Goal: Find specific page/section: Find specific page/section

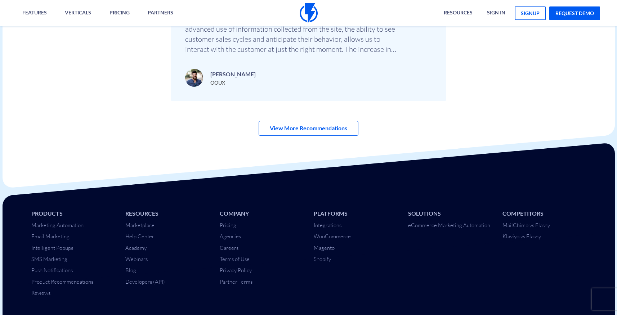
scroll to position [2552, 0]
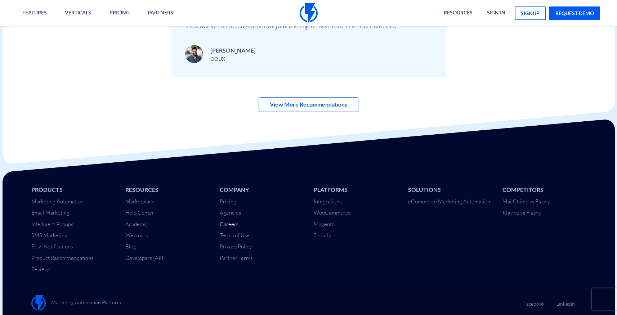
click at [234, 224] on link "Careers" at bounding box center [229, 224] width 19 height 7
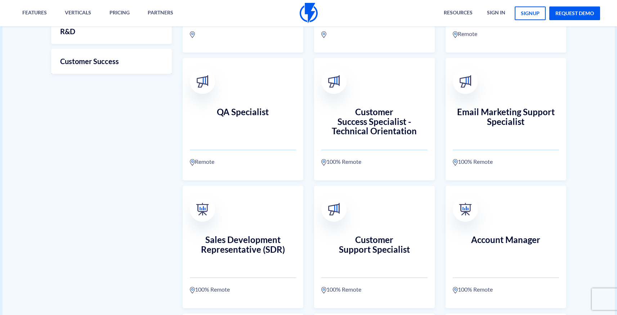
scroll to position [316, 0]
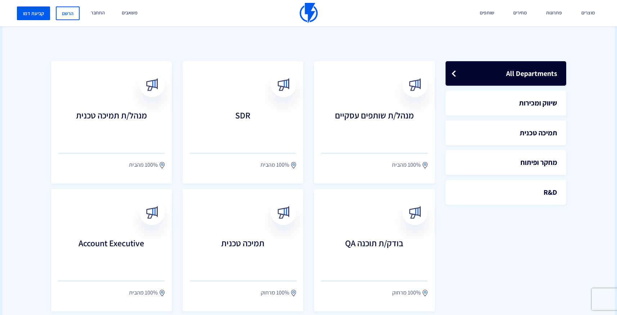
scroll to position [185, 0]
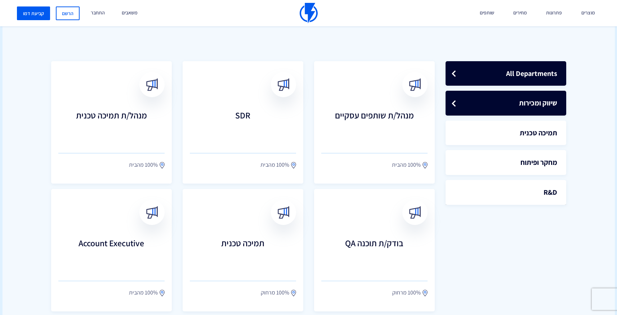
click at [521, 110] on link "שיווק ומכירות" at bounding box center [506, 103] width 121 height 25
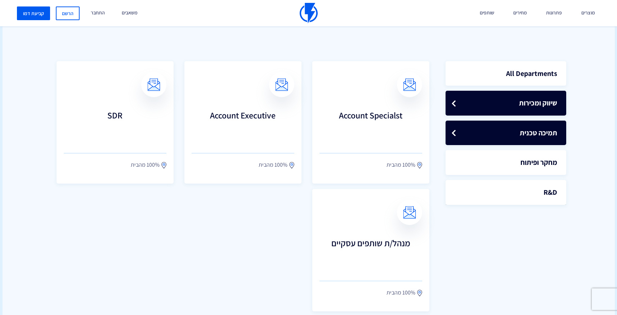
click at [526, 133] on link "תמיכה טכנית" at bounding box center [506, 133] width 121 height 25
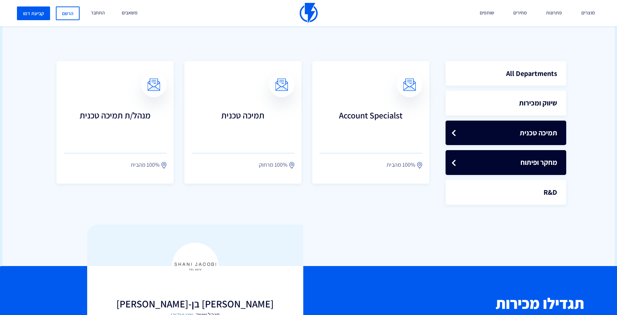
click at [531, 159] on link "מחקר ופיתוח" at bounding box center [506, 162] width 121 height 25
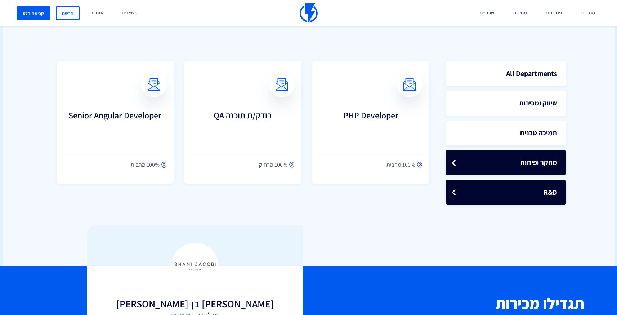
click at [514, 185] on link "R&D" at bounding box center [506, 192] width 121 height 25
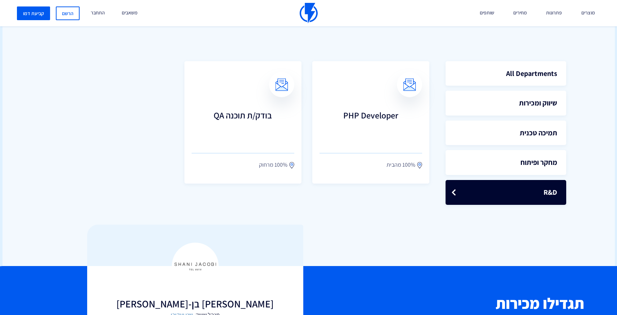
scroll to position [0, 0]
